Goal: Task Accomplishment & Management: Manage account settings

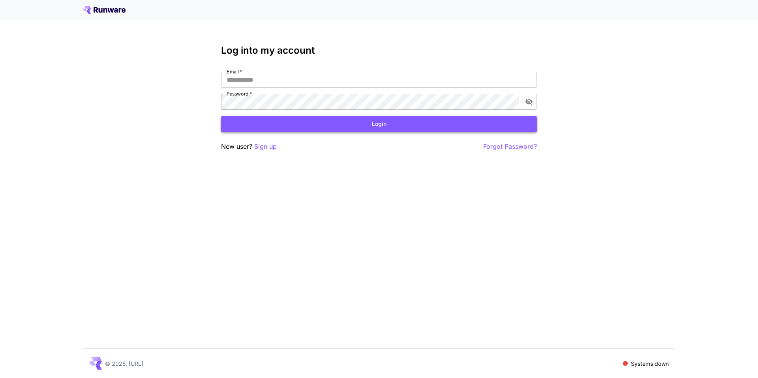
type input "**********"
click at [321, 124] on button "Login" at bounding box center [379, 124] width 316 height 16
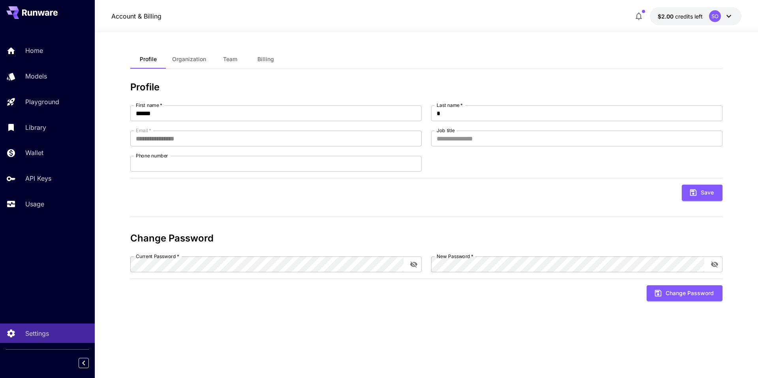
click at [636, 17] on icon "button" at bounding box center [638, 15] width 9 height 9
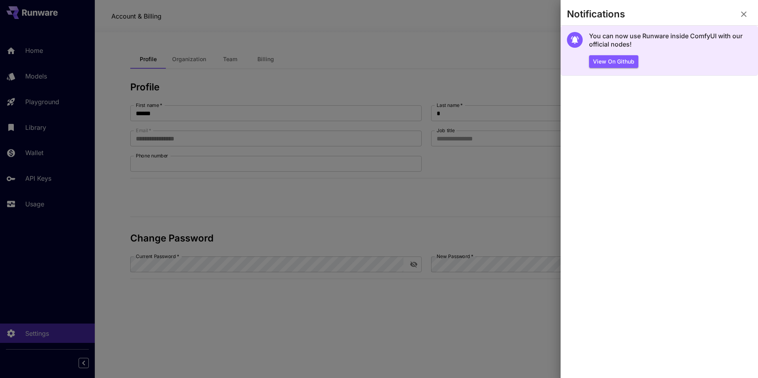
click at [721, 45] on h5 "You can now use Runware inside ComfyUI with our official nodes!" at bounding box center [670, 40] width 163 height 17
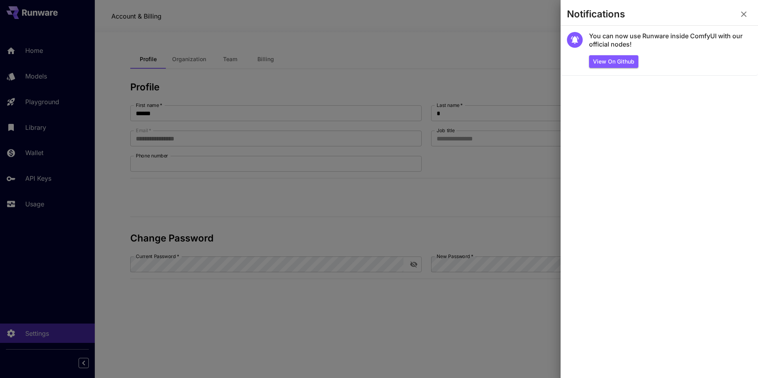
click at [744, 11] on icon "button" at bounding box center [743, 13] width 9 height 9
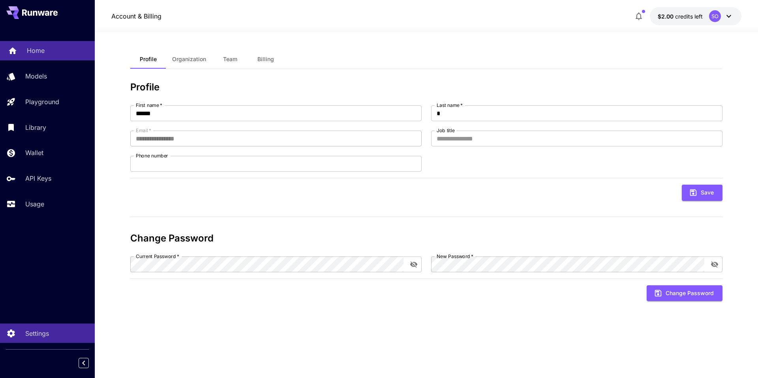
click at [31, 51] on p "Home" at bounding box center [36, 50] width 18 height 9
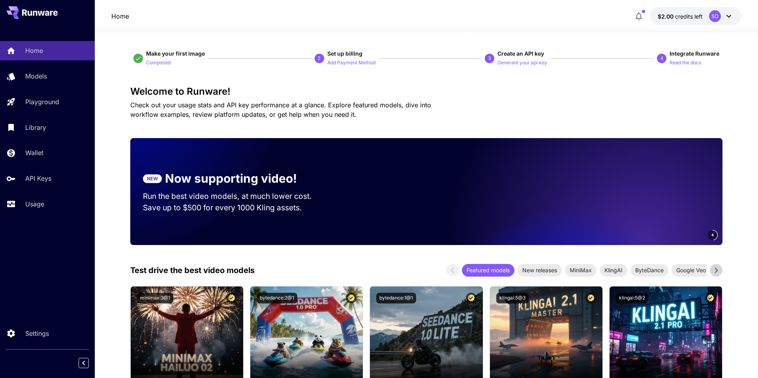
click at [730, 11] on icon at bounding box center [728, 15] width 9 height 9
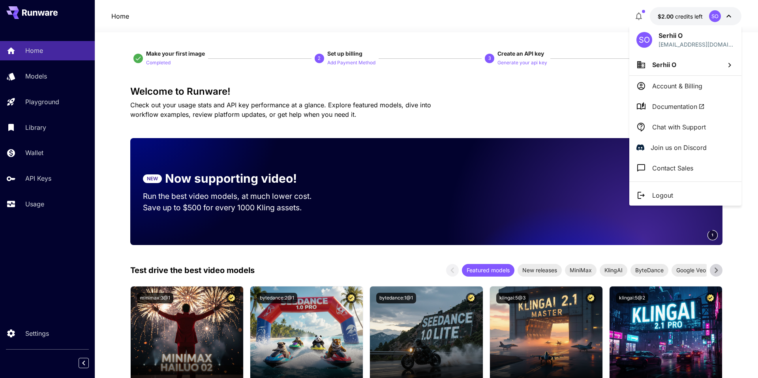
click at [666, 126] on p "Chat with Support" at bounding box center [679, 126] width 54 height 9
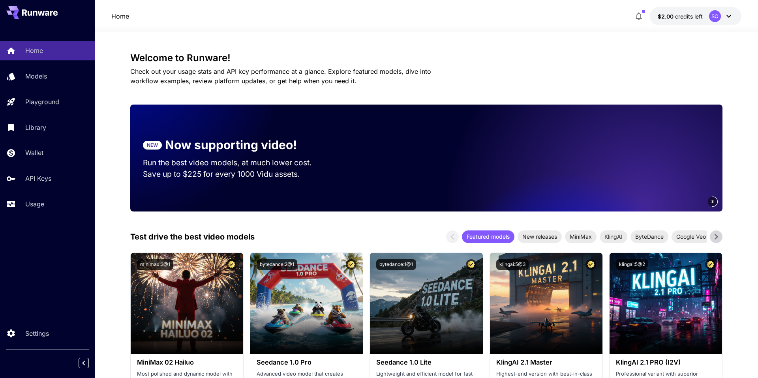
scroll to position [38, 0]
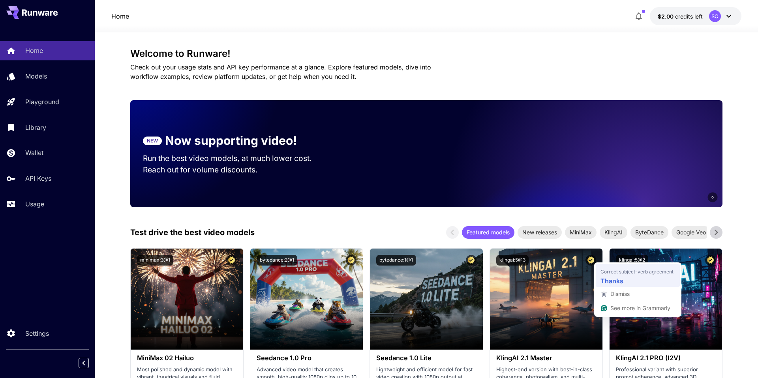
click at [630, 282] on div "Thanks" at bounding box center [638, 280] width 78 height 13
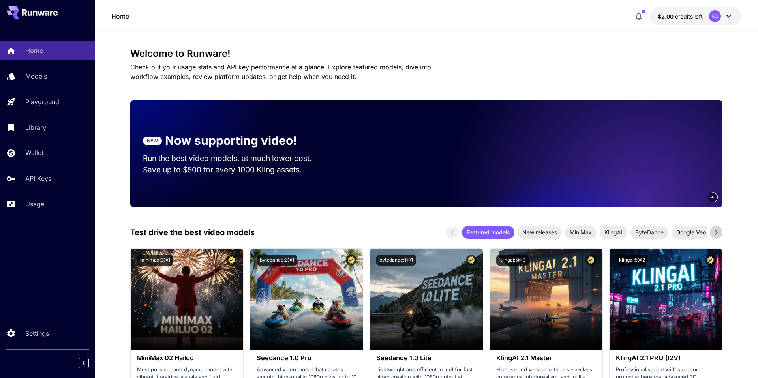
click at [729, 14] on icon at bounding box center [728, 15] width 9 height 9
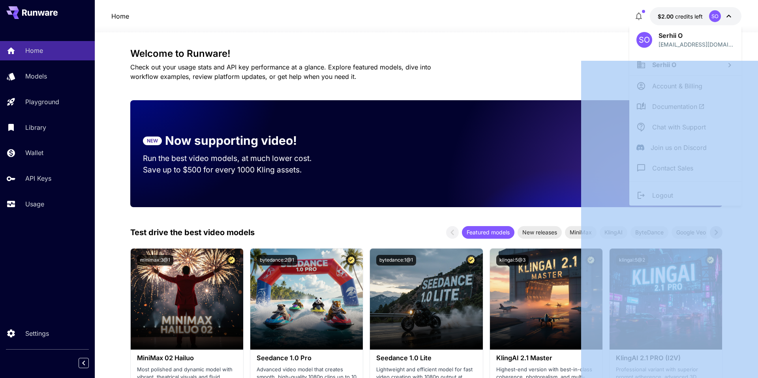
click at [729, 14] on div at bounding box center [379, 189] width 758 height 378
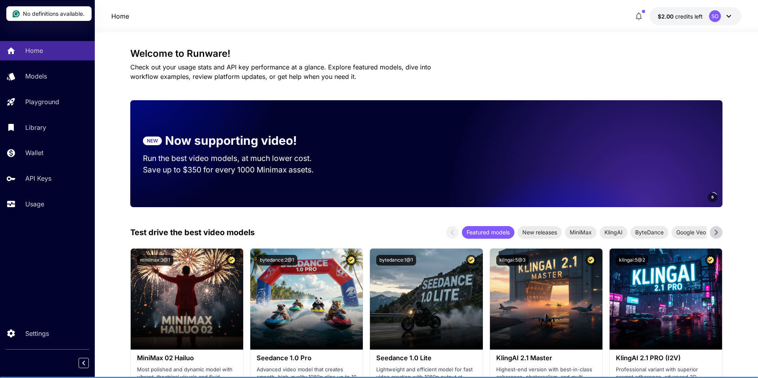
click at [728, 14] on icon at bounding box center [728, 15] width 9 height 9
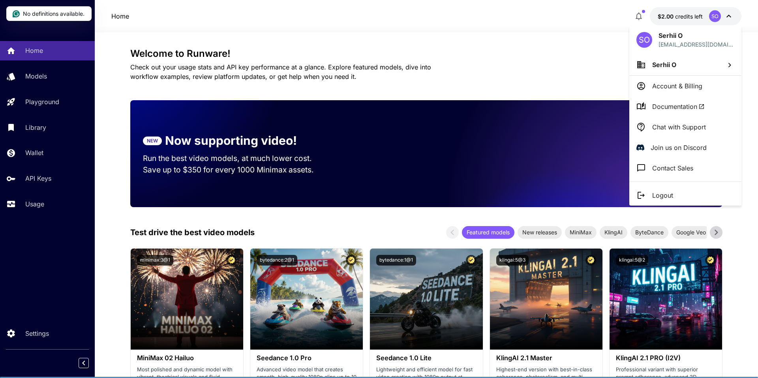
click at [668, 86] on p "Account & Billing" at bounding box center [677, 85] width 50 height 9
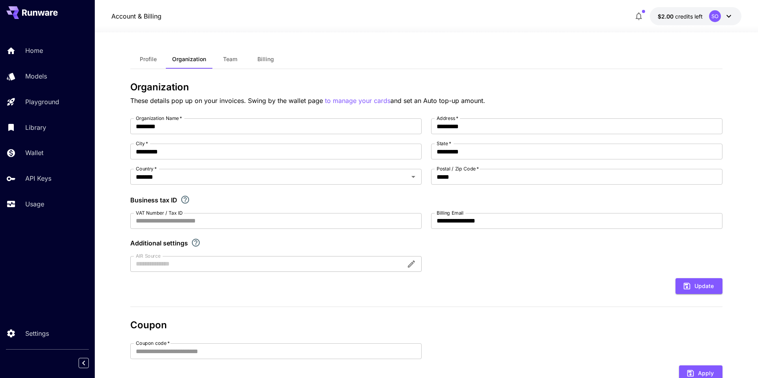
click at [145, 60] on span "Profile" at bounding box center [148, 59] width 17 height 7
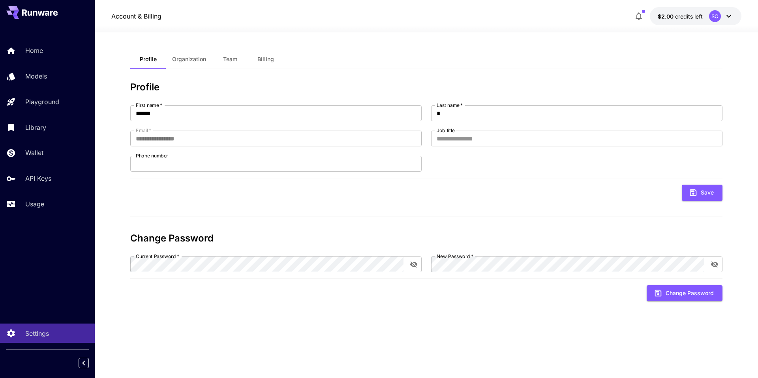
click at [726, 17] on icon at bounding box center [728, 15] width 9 height 9
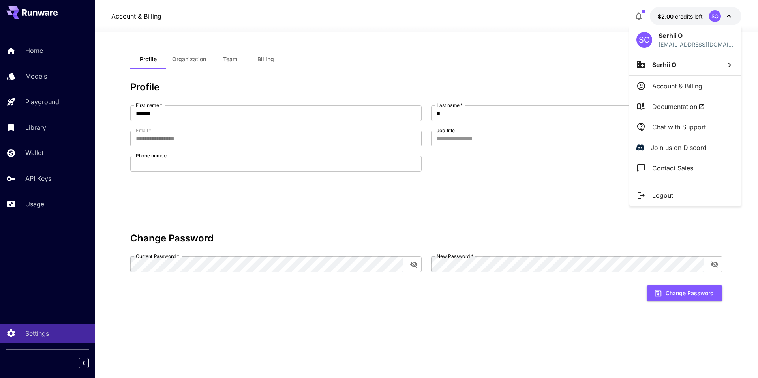
click at [690, 66] on li "Serhii O" at bounding box center [685, 64] width 112 height 21
click at [598, 170] on div at bounding box center [379, 189] width 758 height 378
